Goal: Task Accomplishment & Management: Manage account settings

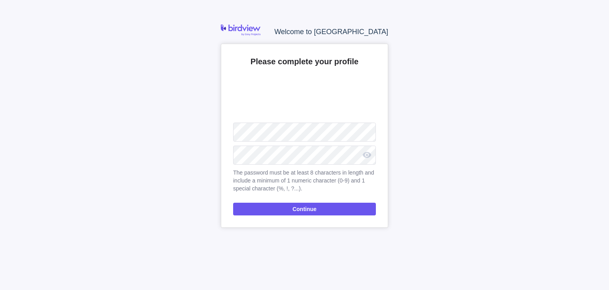
click at [170, 72] on div "Welcome to Birdview Please complete your profile Upload The password must be at…" at bounding box center [304, 145] width 609 height 290
drag, startPoint x: 260, startPoint y: 64, endPoint x: 376, endPoint y: 65, distance: 115.7
click at [376, 65] on div "Please complete your profile Upload The password must be at least 8 characters …" at bounding box center [304, 136] width 167 height 184
click at [296, 213] on span "Continue" at bounding box center [304, 209] width 24 height 10
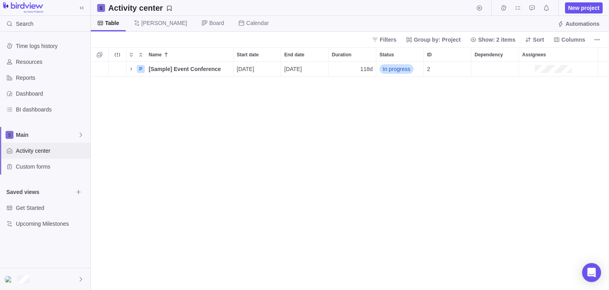
scroll to position [228, 518]
click at [77, 132] on span "Main" at bounding box center [47, 135] width 62 height 8
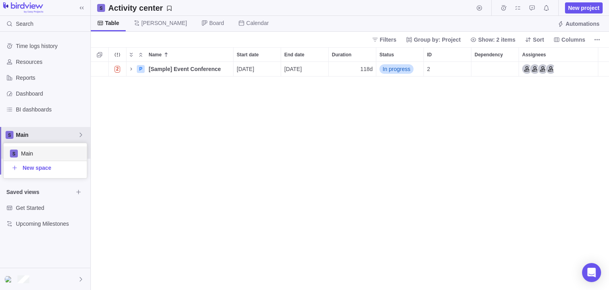
scroll to position [35, 83]
click at [135, 207] on body "Search Time logs history Resources Reports Dashboard BI dashboards Main Activit…" at bounding box center [304, 145] width 609 height 290
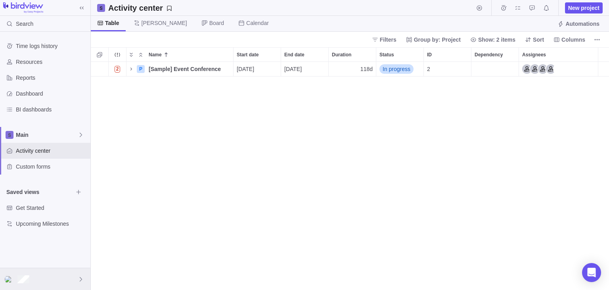
click at [59, 278] on div at bounding box center [45, 279] width 90 height 22
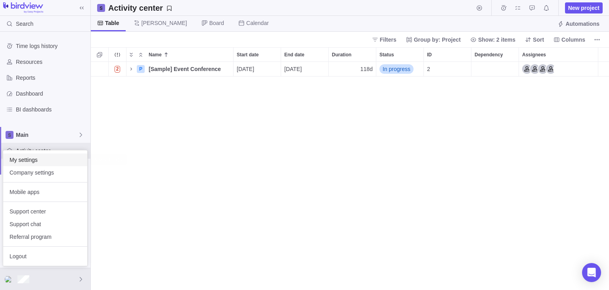
click at [57, 162] on span "My settings" at bounding box center [45, 160] width 71 height 8
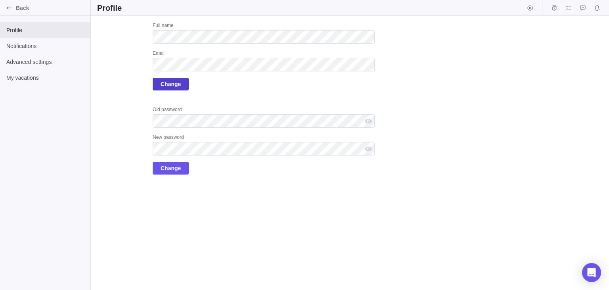
click at [171, 81] on span "Change" at bounding box center [171, 84] width 20 height 10
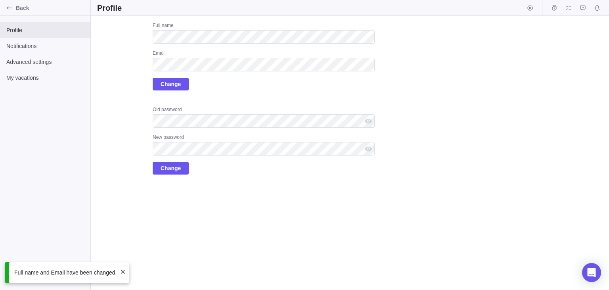
click at [120, 272] on span at bounding box center [123, 271] width 6 height 6
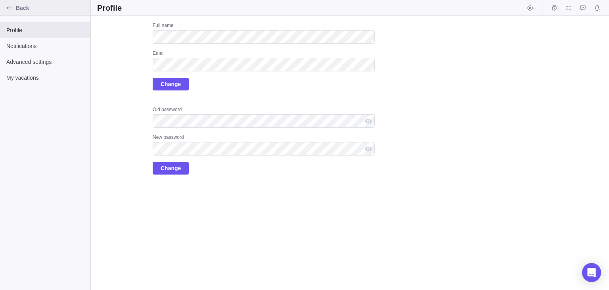
click at [8, 7] on icon "Back" at bounding box center [9, 7] width 5 height 3
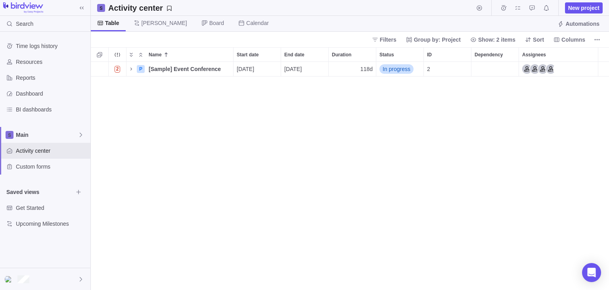
scroll to position [228, 518]
click at [49, 278] on div at bounding box center [45, 279] width 90 height 22
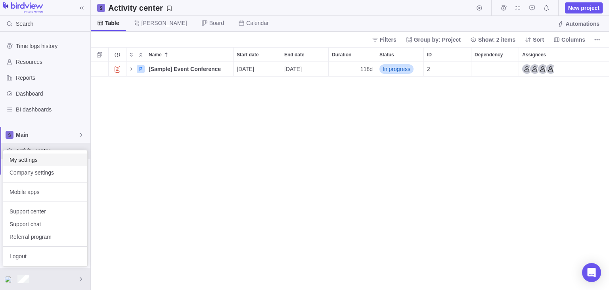
click at [52, 159] on span "My settings" at bounding box center [45, 160] width 71 height 8
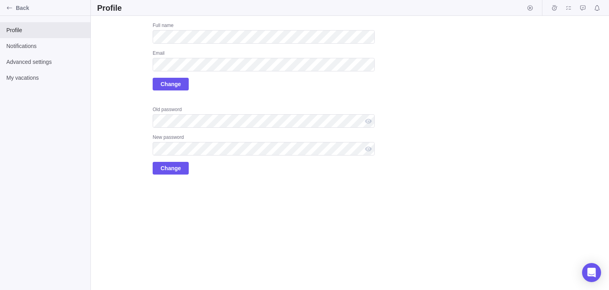
click at [44, 240] on div "Profile Notifications Advanced settings My vacations" at bounding box center [45, 153] width 90 height 274
click at [6, 8] on icon "Back" at bounding box center [9, 8] width 6 height 6
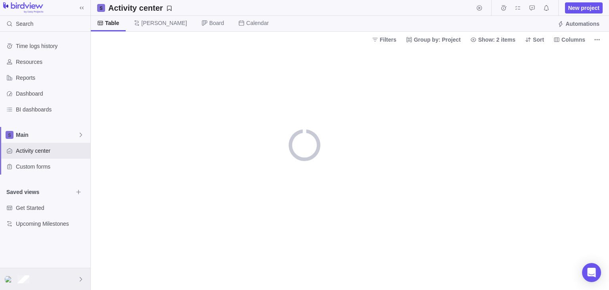
click at [53, 277] on div at bounding box center [45, 279] width 90 height 22
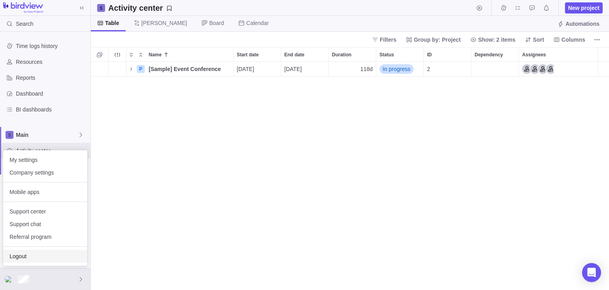
scroll to position [228, 518]
click at [50, 257] on span "Logout" at bounding box center [45, 256] width 71 height 8
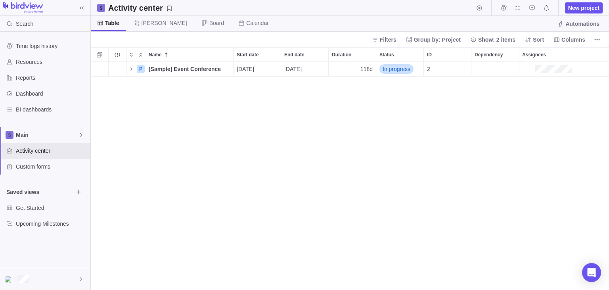
scroll to position [228, 518]
click at [150, 193] on div "P [Sample] Event Conference Details [DATE] [DATE] 118d In progress 2" at bounding box center [350, 176] width 518 height 228
click at [57, 284] on div at bounding box center [45, 279] width 90 height 22
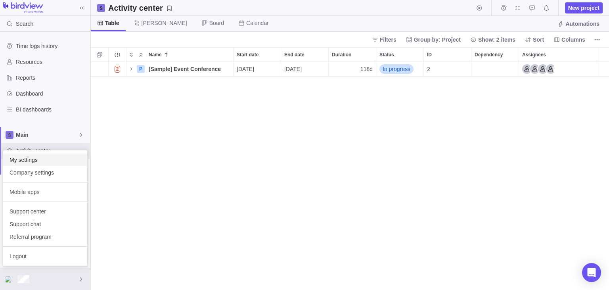
click at [42, 161] on span "My settings" at bounding box center [45, 160] width 71 height 8
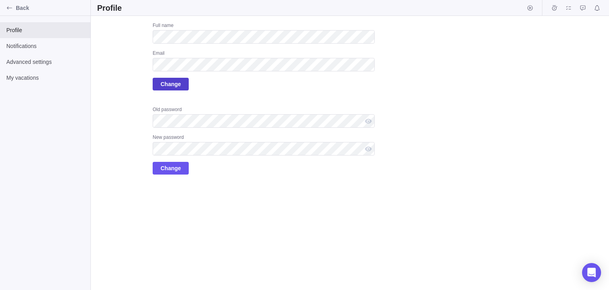
click at [170, 86] on span "Change" at bounding box center [171, 84] width 20 height 10
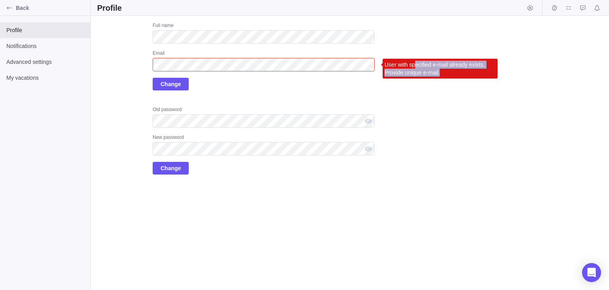
drag, startPoint x: 415, startPoint y: 66, endPoint x: 441, endPoint y: 71, distance: 27.4
click at [441, 71] on div "User with specified e-mail already exists. Provide unique e-mail." at bounding box center [439, 69] width 115 height 20
click at [408, 73] on div "User with specified e-mail already exists. Provide unique e-mail." at bounding box center [439, 69] width 115 height 20
click at [367, 64] on div "Email User with specified e-mail already exists. Provide unique e-mail." at bounding box center [264, 60] width 222 height 21
click at [307, 78] on div "Full name Email User with specified e-mail already exists. Provide unique e-mai…" at bounding box center [264, 56] width 222 height 68
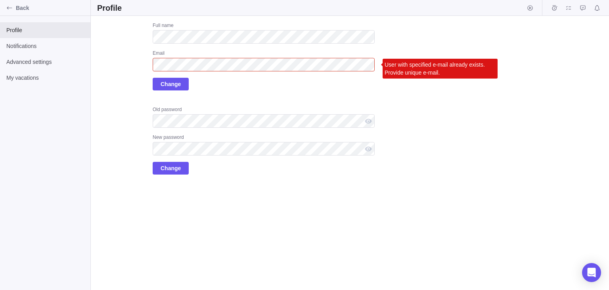
click at [297, 104] on div "Full name Email User with specified e-mail already exists. Provide unique e-mai…" at bounding box center [264, 98] width 222 height 152
click at [13, 7] on div "Back" at bounding box center [9, 8] width 13 height 13
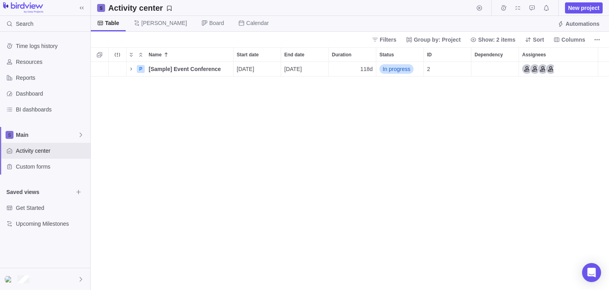
scroll to position [228, 518]
click at [39, 285] on div at bounding box center [45, 279] width 90 height 22
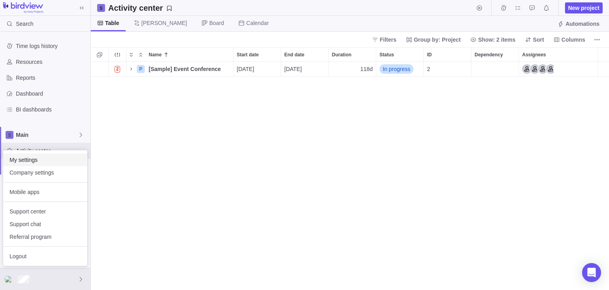
click at [49, 161] on span "My settings" at bounding box center [45, 160] width 71 height 8
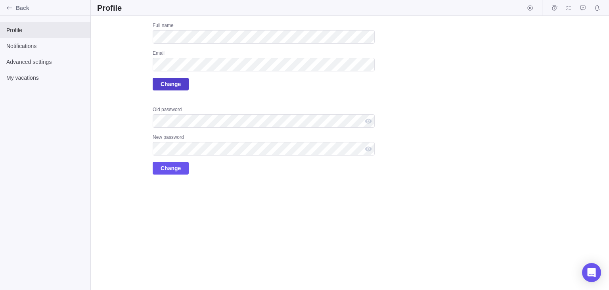
click at [166, 84] on span "Change" at bounding box center [171, 84] width 20 height 10
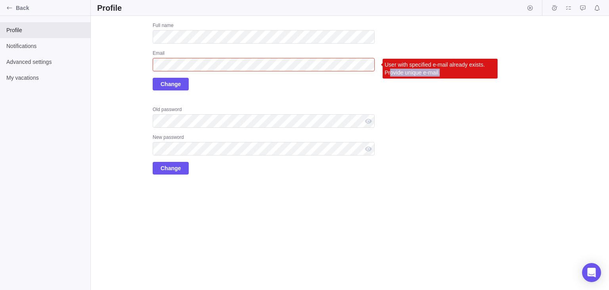
drag, startPoint x: 409, startPoint y: 70, endPoint x: 459, endPoint y: 74, distance: 49.7
click at [459, 74] on div "User with specified e-mail already exists. Provide unique e-mail." at bounding box center [439, 69] width 115 height 20
click at [448, 69] on div "User with specified e-mail already exists. Provide unique e-mail." at bounding box center [439, 69] width 115 height 20
click at [374, 61] on div "Email User with specified e-mail already exists. Provide unique e-mail." at bounding box center [264, 60] width 222 height 21
click at [359, 80] on div "Full name Email User with specified e-mail already exists. Provide unique e-mai…" at bounding box center [264, 56] width 222 height 68
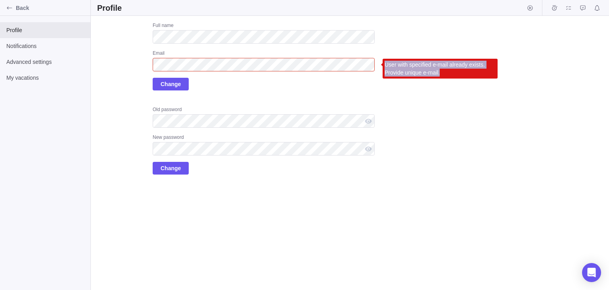
drag, startPoint x: 386, startPoint y: 64, endPoint x: 449, endPoint y: 75, distance: 64.0
click at [449, 75] on div "User with specified e-mail already exists. Provide unique e-mail." at bounding box center [439, 69] width 115 height 20
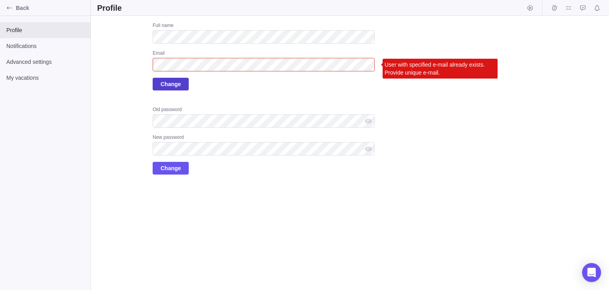
click at [170, 84] on span "Change" at bounding box center [171, 84] width 20 height 10
click at [159, 85] on span "Change" at bounding box center [171, 84] width 36 height 13
click at [163, 84] on span "Change" at bounding box center [171, 84] width 20 height 10
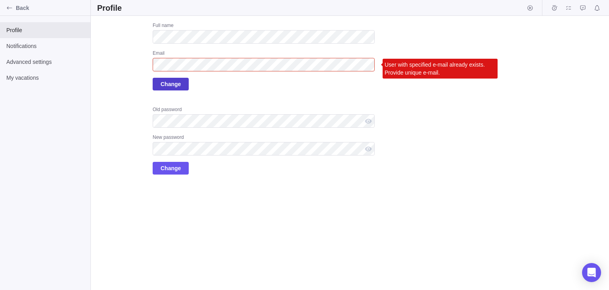
click at [163, 84] on span "Change" at bounding box center [171, 84] width 20 height 10
click at [170, 81] on span "Change" at bounding box center [171, 84] width 20 height 10
click at [297, 90] on div "Full name Email User with specified e-mail already exists. Provide unique e-mai…" at bounding box center [264, 56] width 222 height 68
click at [276, 87] on div "Full name Email User with specified e-mail already exists. Provide unique e-mai…" at bounding box center [264, 56] width 222 height 68
click at [245, 88] on div "Full name Email User with specified e-mail already exists. Provide unique e-mai…" at bounding box center [264, 56] width 222 height 68
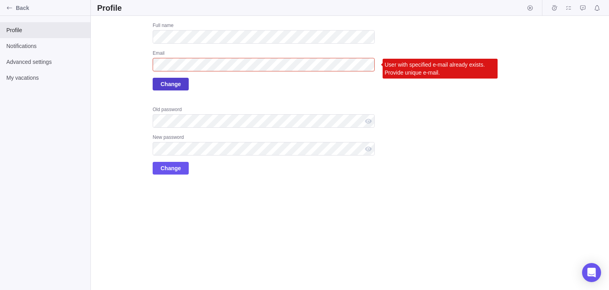
click at [174, 83] on span "Change" at bounding box center [171, 84] width 20 height 10
click at [189, 216] on div "Upload Full name Email User with specified e-mail already exists. Provide uniqu…" at bounding box center [350, 153] width 518 height 274
click at [182, 204] on div "Upload Full name Email User with specified e-mail already exists. Provide uniqu…" at bounding box center [350, 153] width 518 height 274
click at [166, 88] on span "Change" at bounding box center [171, 84] width 20 height 10
click at [113, 108] on div "Upload Full name Email User with specified e-mail already exists. Provide uniqu…" at bounding box center [235, 98] width 277 height 152
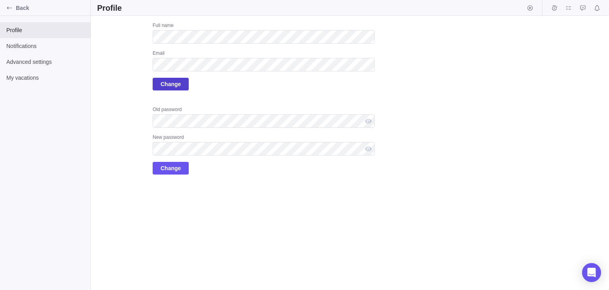
click at [172, 86] on span "Change" at bounding box center [171, 84] width 20 height 10
click at [208, 104] on div "Full name Email Change Old password New password Change" at bounding box center [264, 98] width 222 height 152
click at [174, 86] on span "Change" at bounding box center [171, 84] width 20 height 10
click at [166, 85] on span "Change" at bounding box center [171, 84] width 20 height 10
click at [174, 82] on span "Change" at bounding box center [171, 84] width 20 height 10
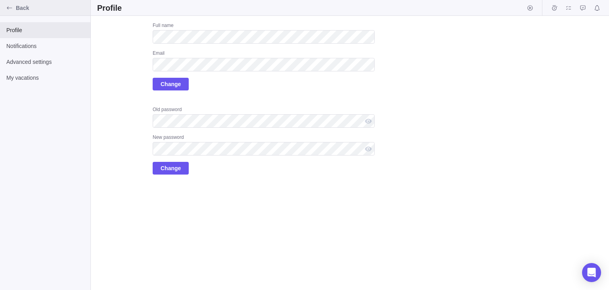
click at [22, 8] on span "Back" at bounding box center [51, 8] width 71 height 8
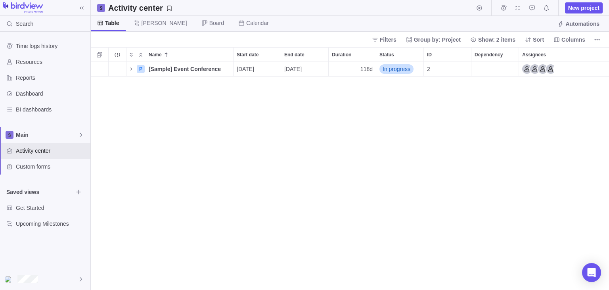
scroll to position [228, 518]
click at [62, 281] on div at bounding box center [45, 279] width 90 height 22
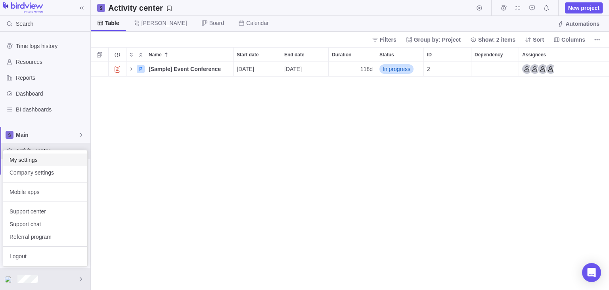
click at [47, 158] on span "My settings" at bounding box center [45, 160] width 71 height 8
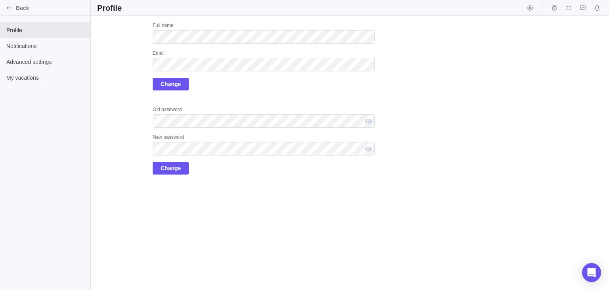
click at [135, 94] on div "Upload Full name Email Change Old password New password Change" at bounding box center [235, 98] width 277 height 152
click at [17, 11] on span "Back" at bounding box center [51, 8] width 71 height 8
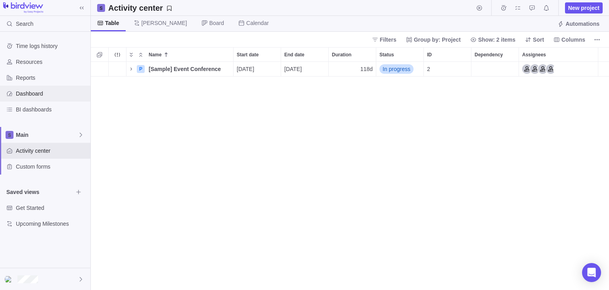
scroll to position [228, 518]
click at [43, 134] on span "Main" at bounding box center [47, 135] width 62 height 8
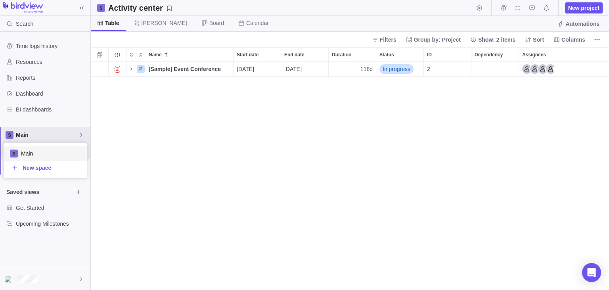
scroll to position [35, 83]
click at [80, 152] on span "Main" at bounding box center [50, 153] width 59 height 8
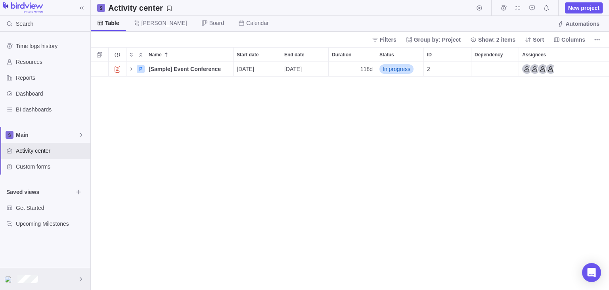
click at [51, 275] on div at bounding box center [45, 279] width 90 height 22
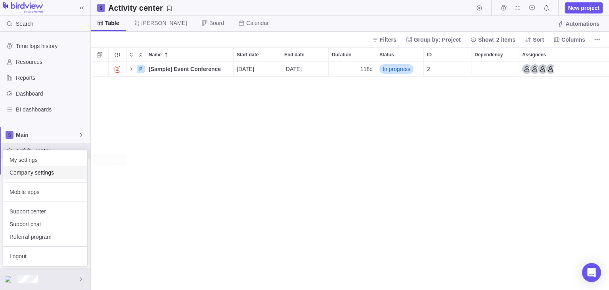
click at [52, 169] on span "Company settings" at bounding box center [45, 172] width 71 height 8
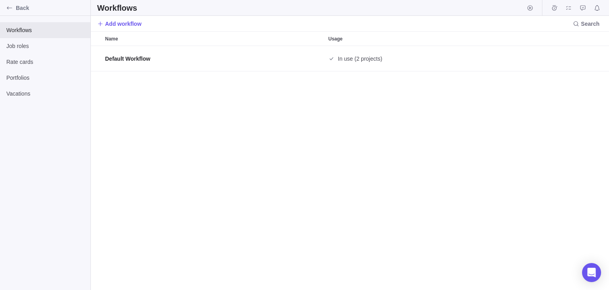
scroll to position [244, 518]
click at [53, 84] on div "Portfolios" at bounding box center [45, 78] width 90 height 16
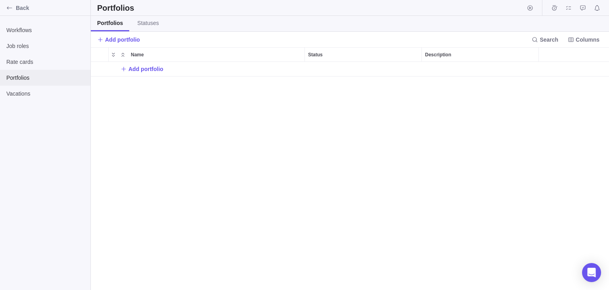
scroll to position [228, 518]
click at [139, 27] on link "Statuses" at bounding box center [148, 23] width 34 height 15
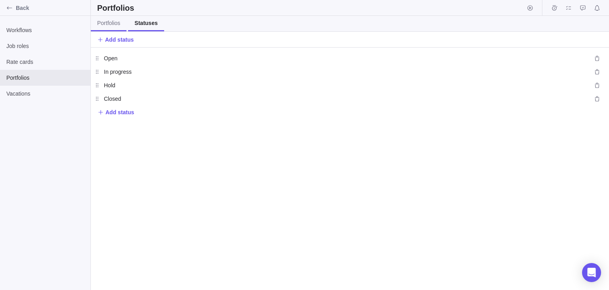
click at [115, 26] on span "Portfolios" at bounding box center [108, 23] width 23 height 8
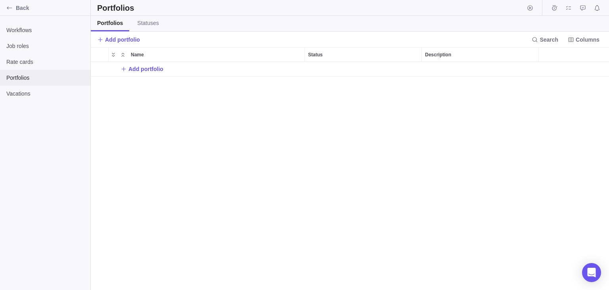
scroll to position [228, 518]
click at [24, 9] on span "Back" at bounding box center [51, 8] width 71 height 8
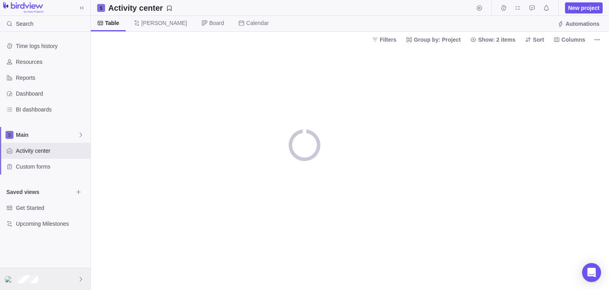
click at [44, 279] on div at bounding box center [45, 279] width 90 height 22
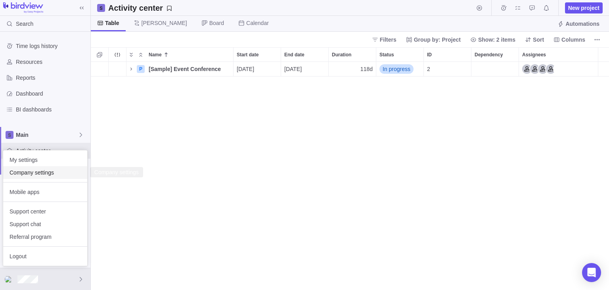
scroll to position [228, 518]
click at [53, 174] on span "Company settings" at bounding box center [45, 172] width 71 height 8
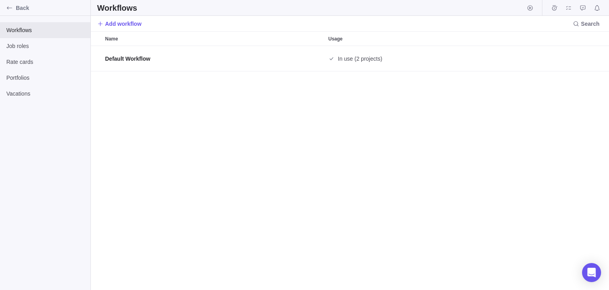
scroll to position [244, 518]
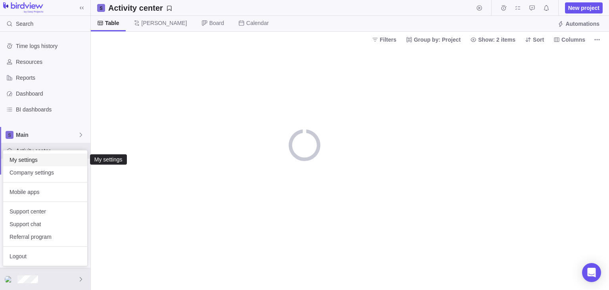
click at [64, 163] on span "My settings" at bounding box center [45, 160] width 71 height 8
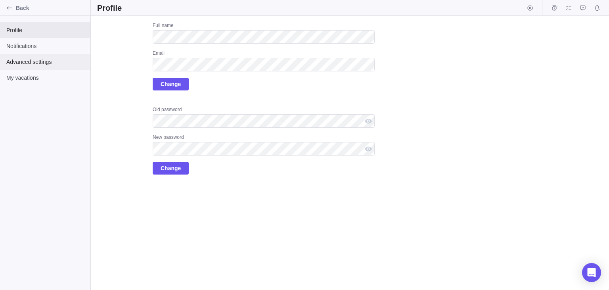
click at [37, 64] on span "Advanced settings" at bounding box center [45, 62] width 78 height 8
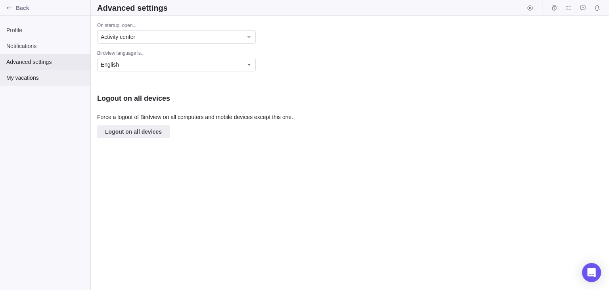
click at [46, 81] on span "My vacations" at bounding box center [45, 78] width 78 height 8
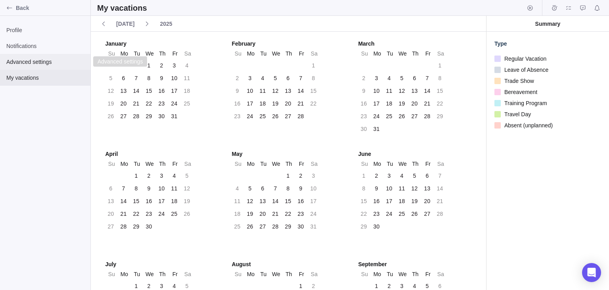
click at [49, 56] on div "Advanced settings" at bounding box center [45, 62] width 90 height 16
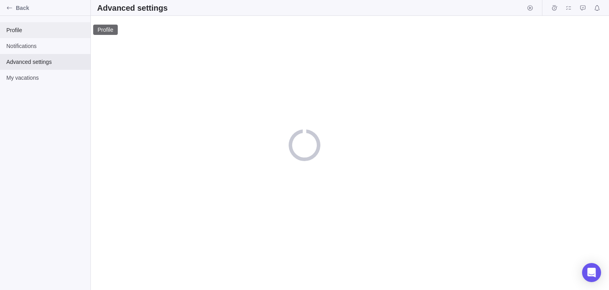
click at [36, 27] on span "Profile" at bounding box center [45, 30] width 78 height 8
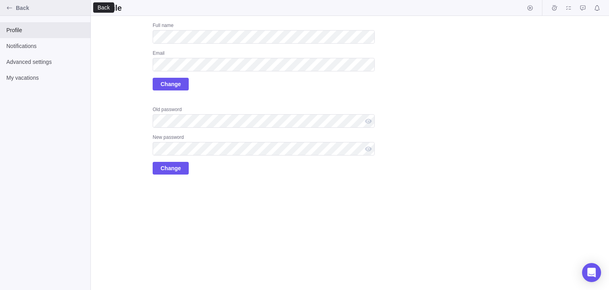
click at [12, 8] on icon "Back" at bounding box center [9, 8] width 6 height 6
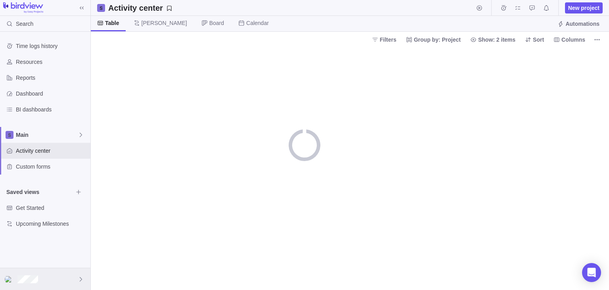
click at [55, 281] on div at bounding box center [45, 279] width 90 height 22
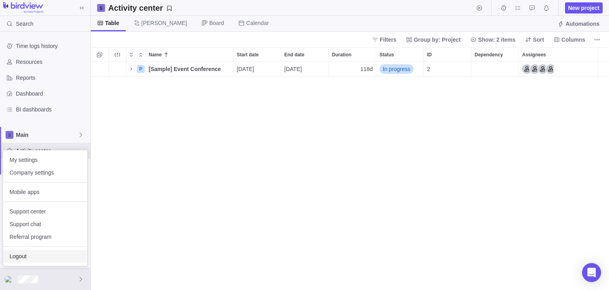
scroll to position [228, 518]
click at [62, 253] on span "Logout" at bounding box center [45, 256] width 71 height 8
